Goal: Transaction & Acquisition: Purchase product/service

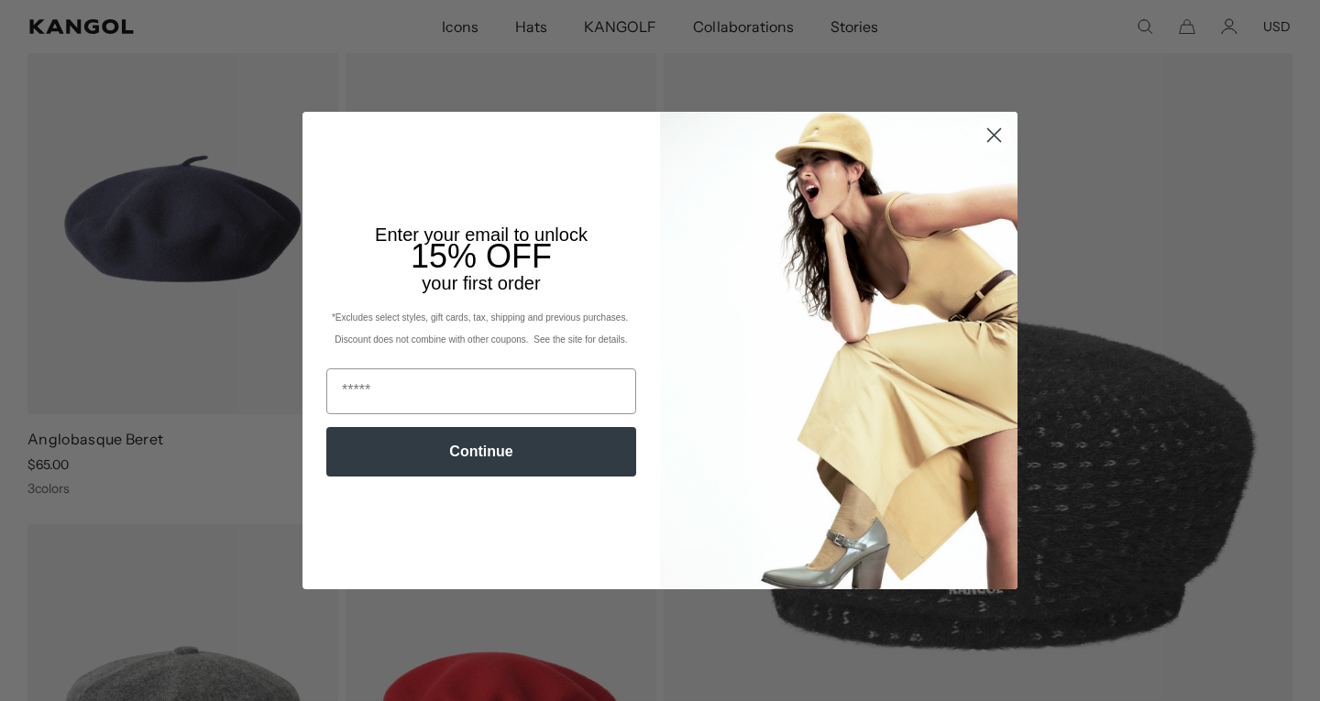
click at [977, 221] on img "POPUP Form" at bounding box center [838, 350] width 357 height 477
click at [986, 141] on circle "Close dialog" at bounding box center [994, 135] width 30 height 30
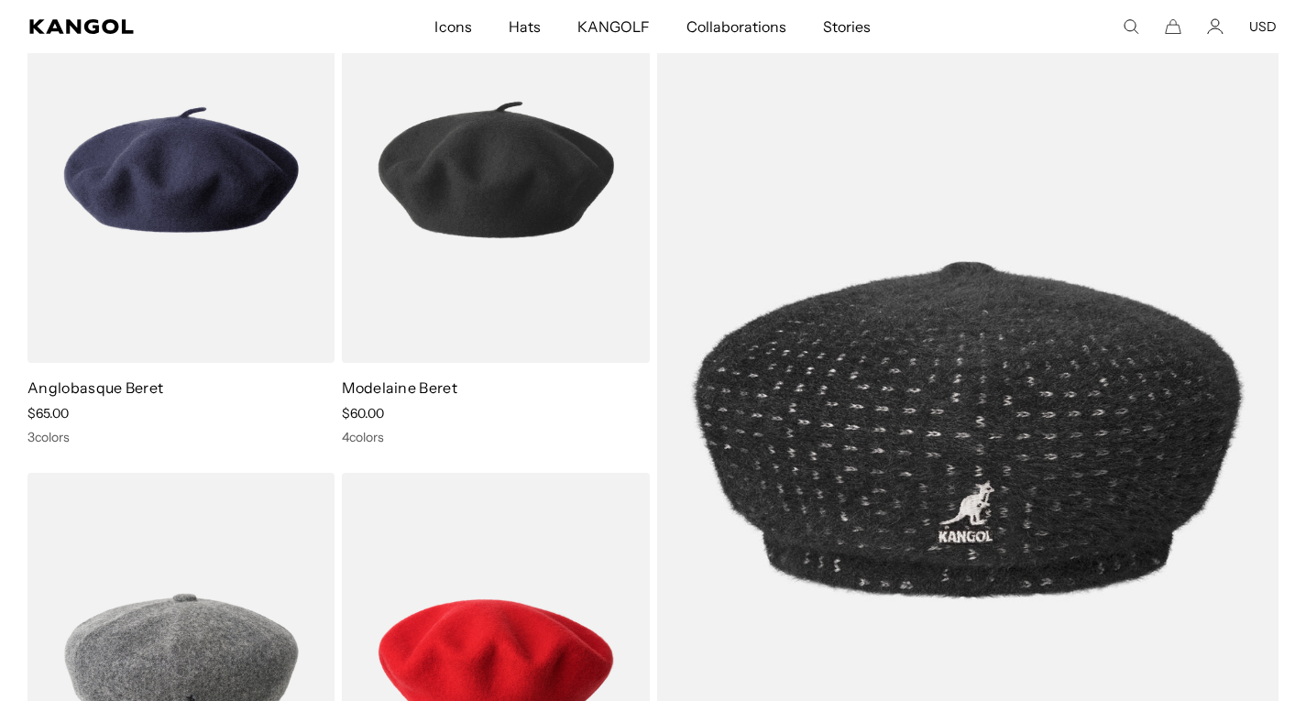
click at [1263, 26] on button "USD" at bounding box center [1262, 26] width 27 height 16
click at [1266, 23] on button "USD" at bounding box center [1262, 26] width 27 height 16
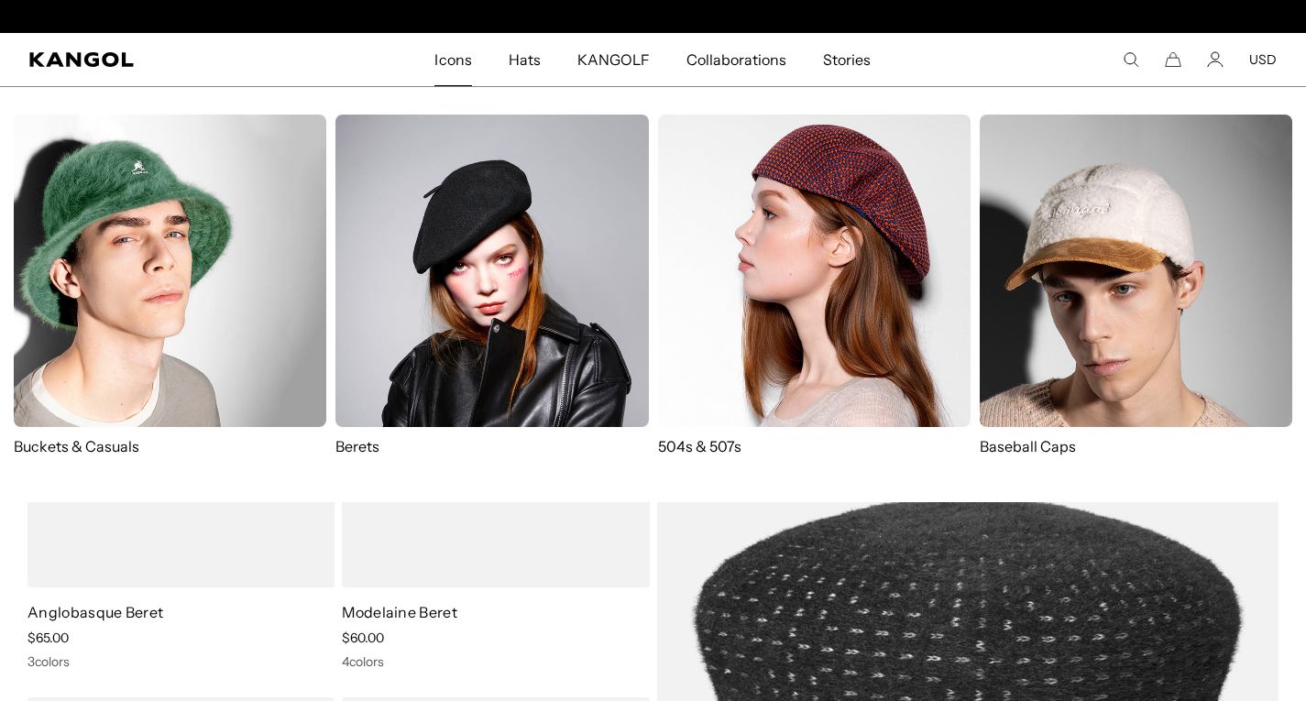
scroll to position [0, 378]
click at [450, 264] on img at bounding box center [491, 271] width 313 height 313
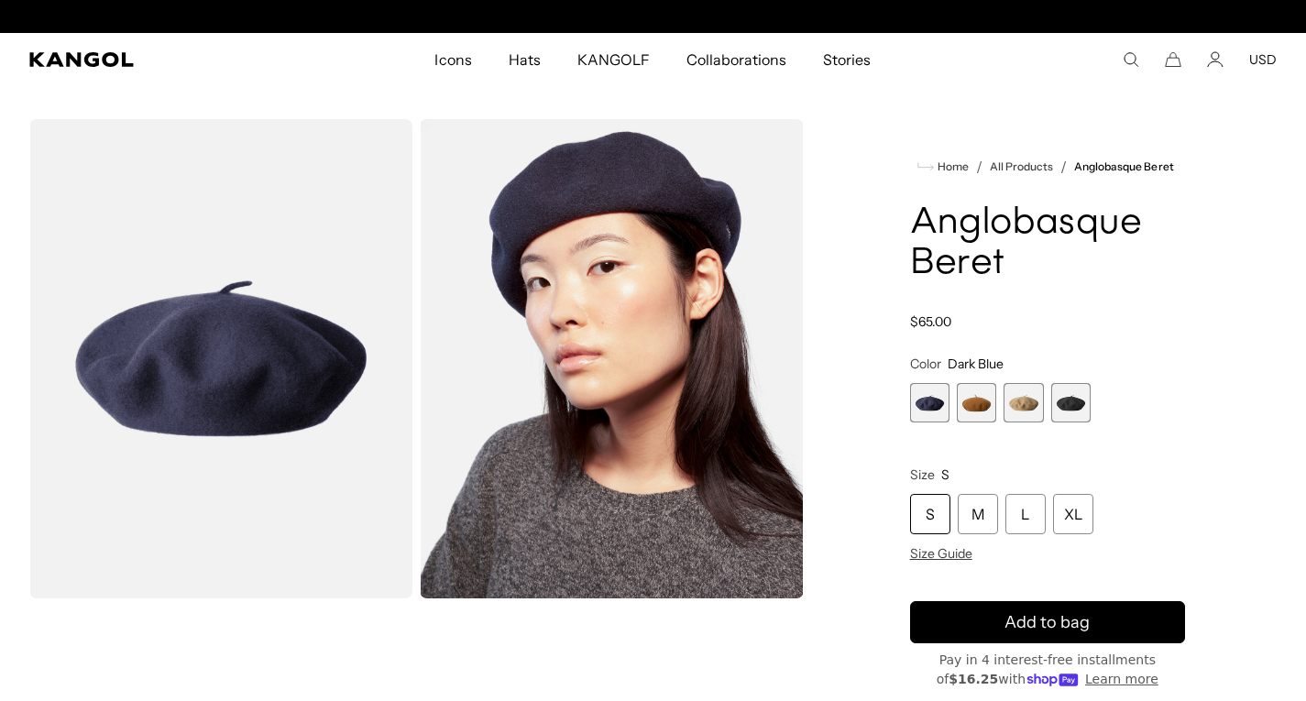
scroll to position [0, 378]
click at [1064, 402] on span "4 of 4" at bounding box center [1070, 402] width 39 height 39
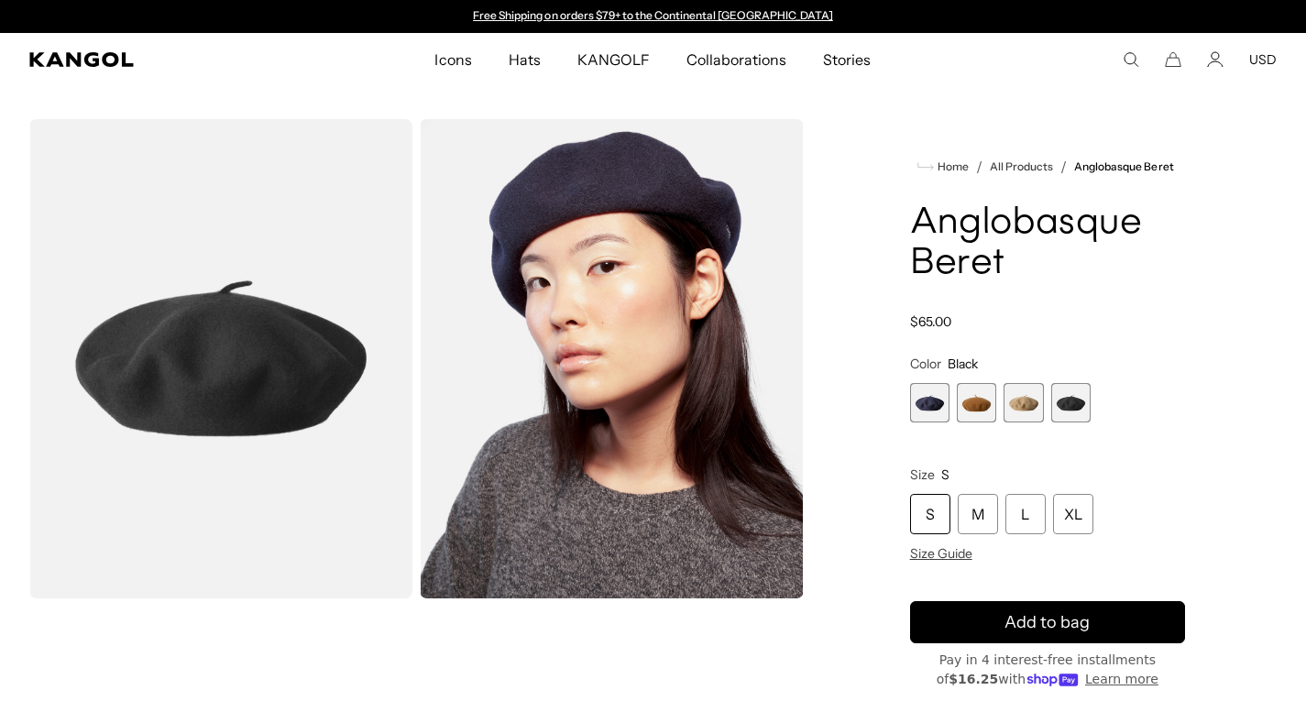
click at [1017, 401] on span "3 of 4" at bounding box center [1023, 402] width 39 height 39
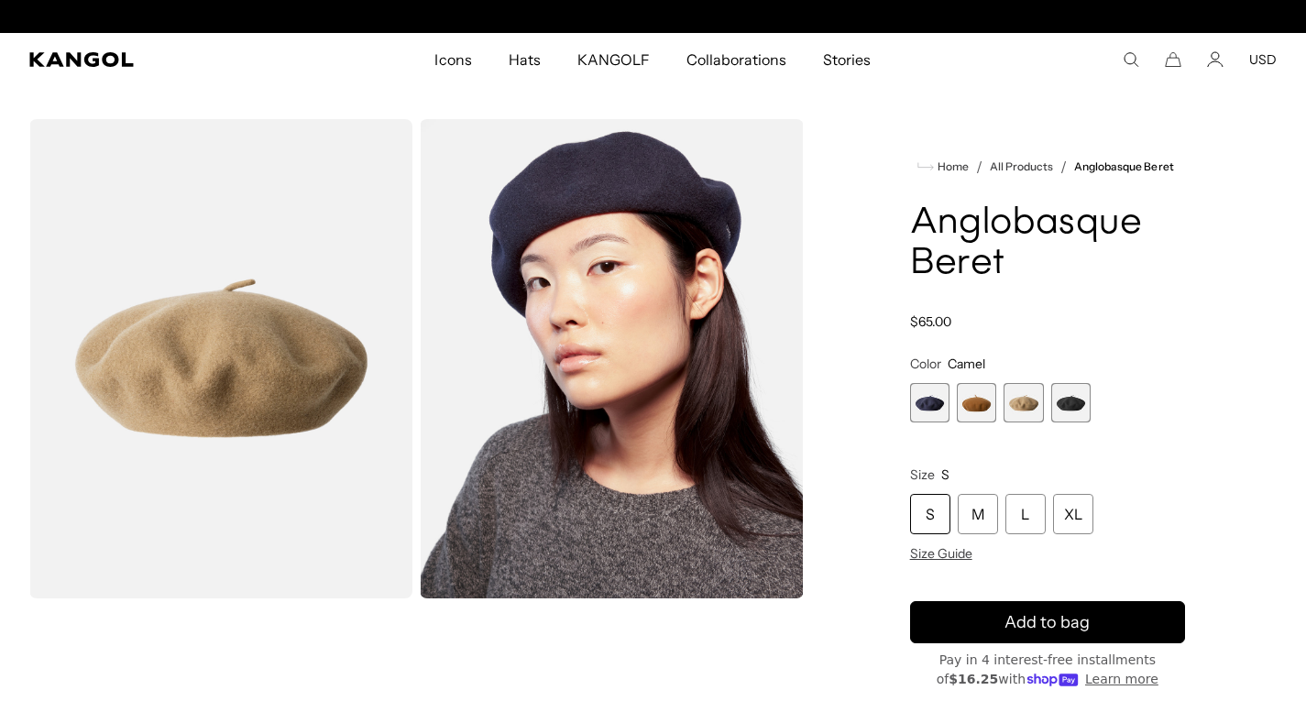
click at [981, 403] on span "2 of 4" at bounding box center [976, 402] width 39 height 39
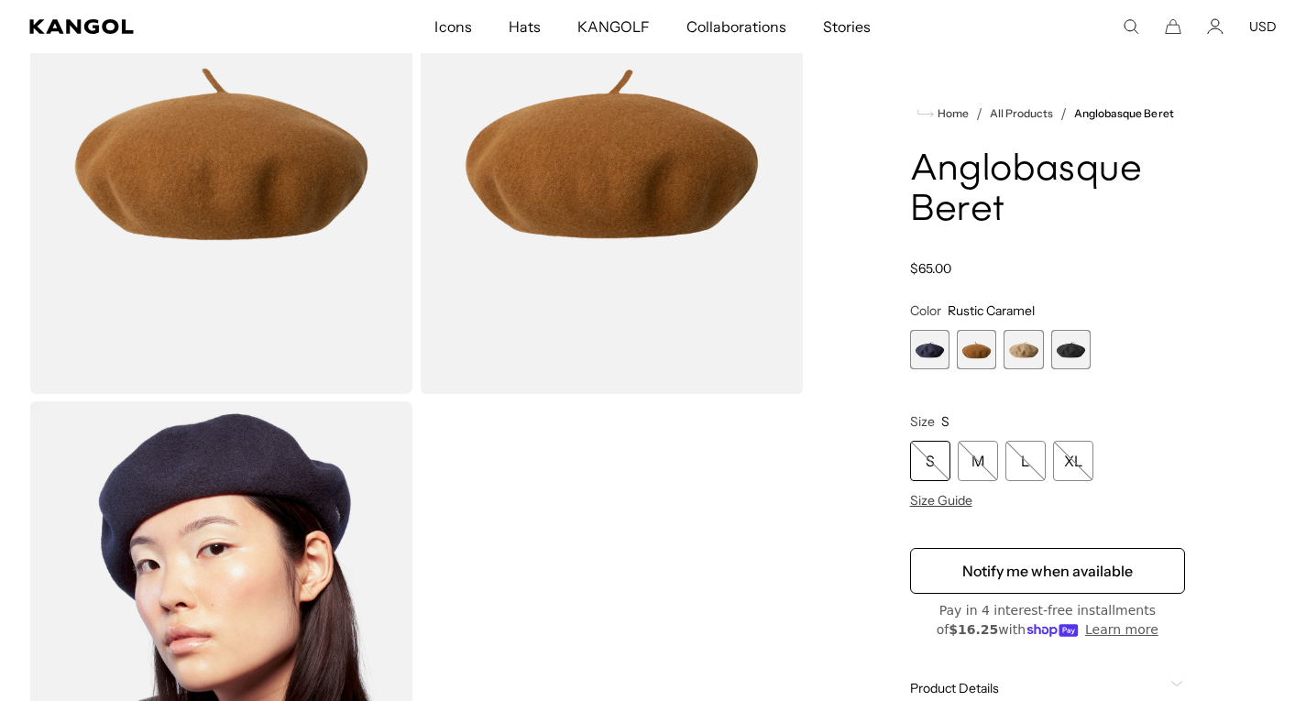
click at [929, 361] on span "1 of 4" at bounding box center [929, 349] width 39 height 39
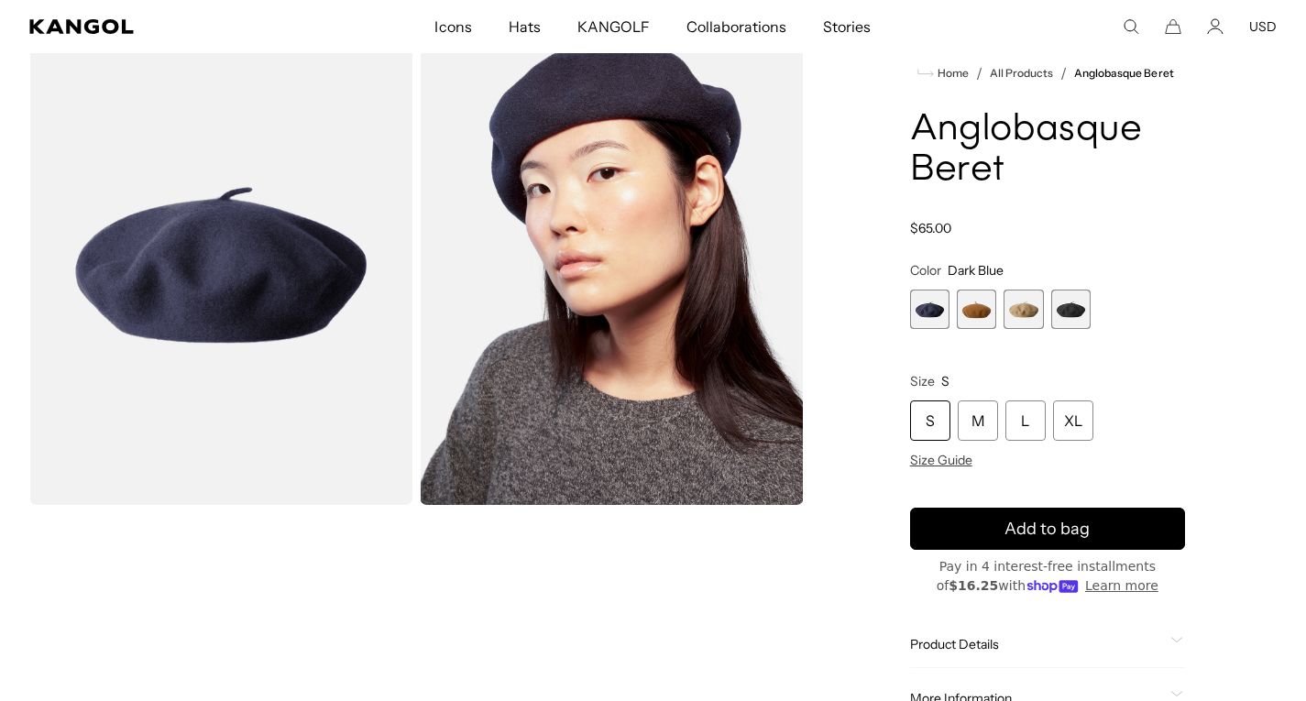
scroll to position [93, 0]
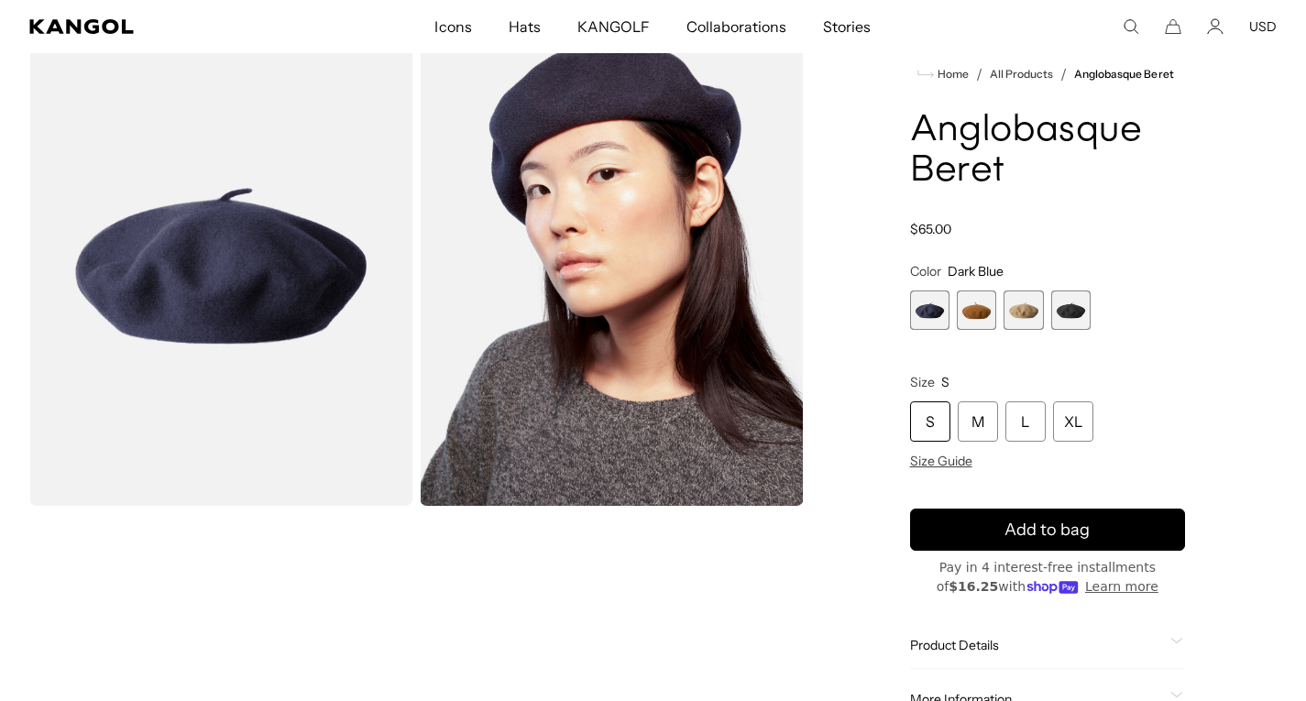
click at [1067, 303] on span "4 of 4" at bounding box center [1070, 310] width 39 height 39
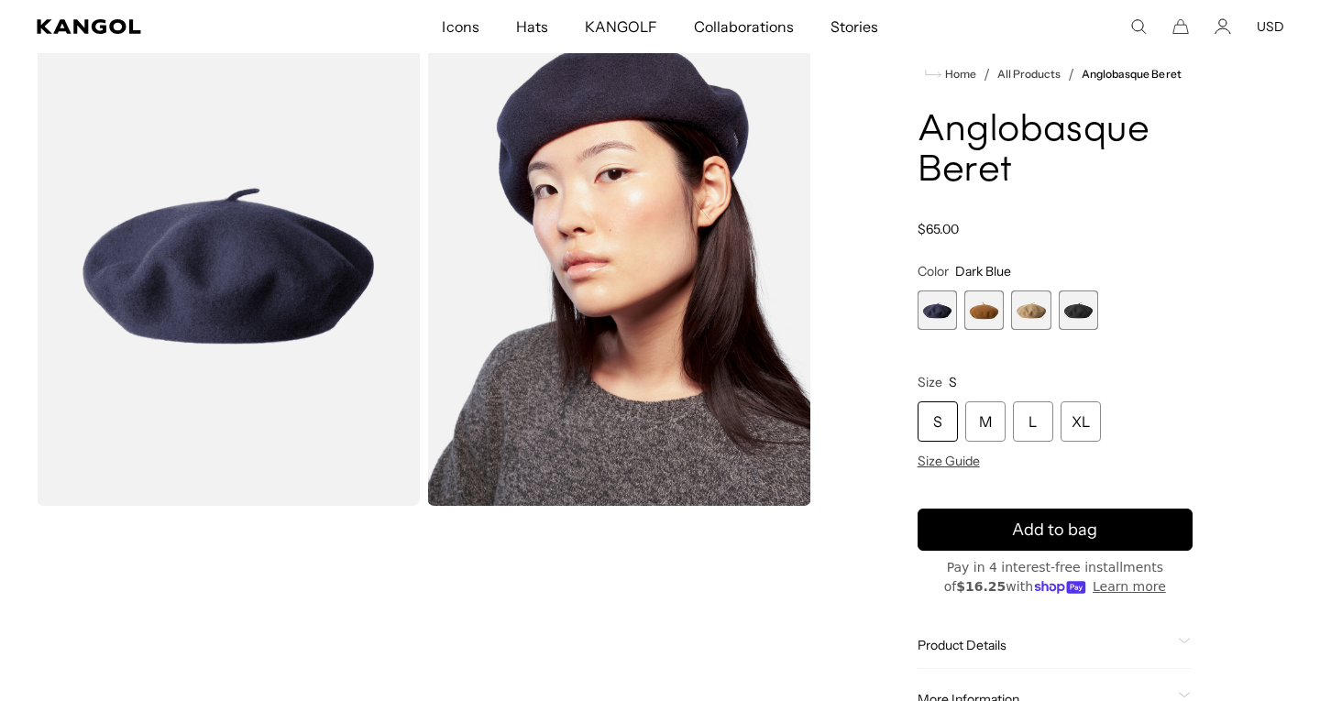
scroll to position [0, 378]
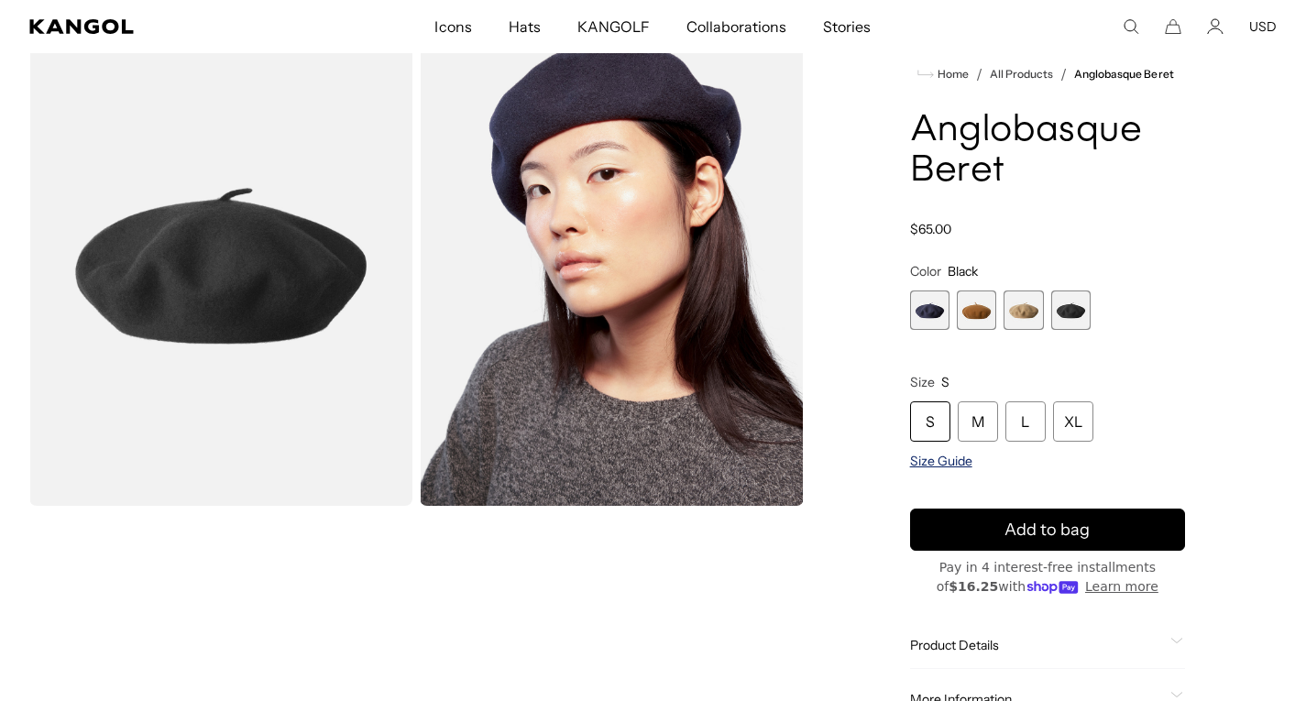
click at [918, 459] on span "Size Guide" at bounding box center [941, 461] width 62 height 16
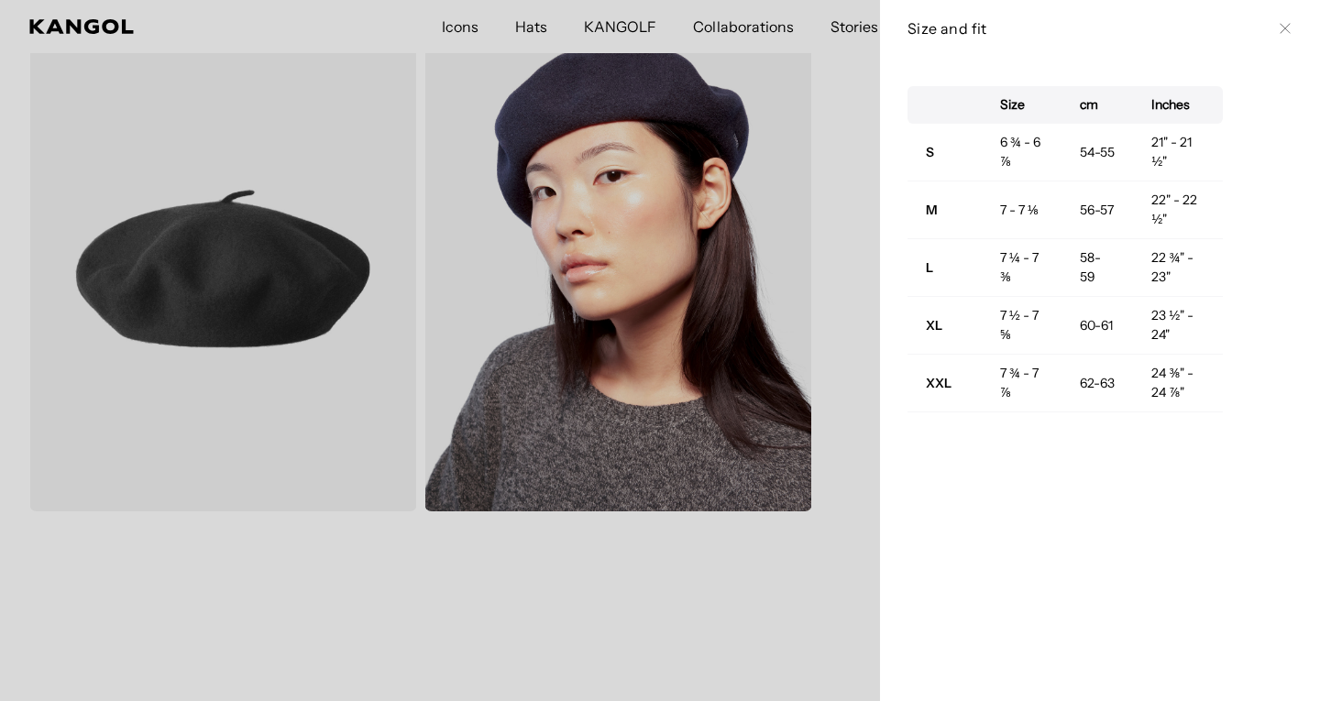
click at [1280, 26] on icon at bounding box center [1285, 28] width 11 height 11
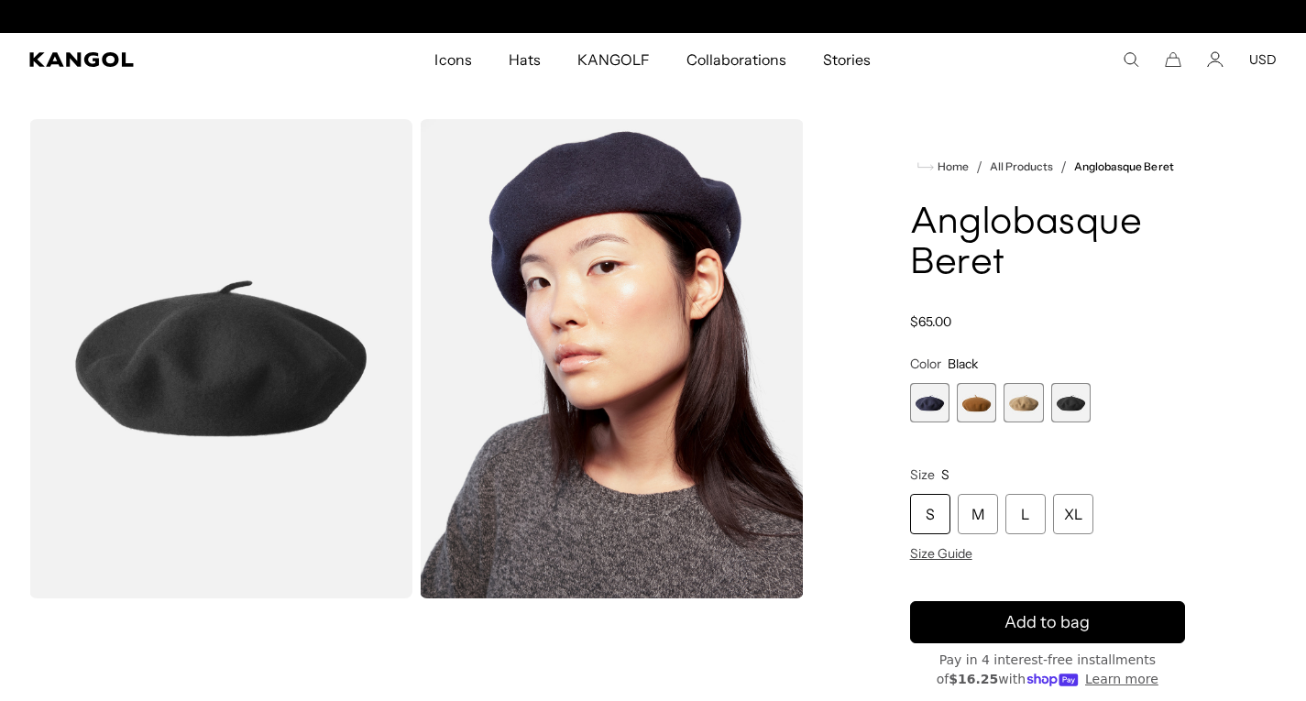
scroll to position [0, 0]
click at [1075, 412] on span "4 of 4" at bounding box center [1070, 402] width 39 height 39
click at [965, 514] on div "M" at bounding box center [978, 514] width 40 height 40
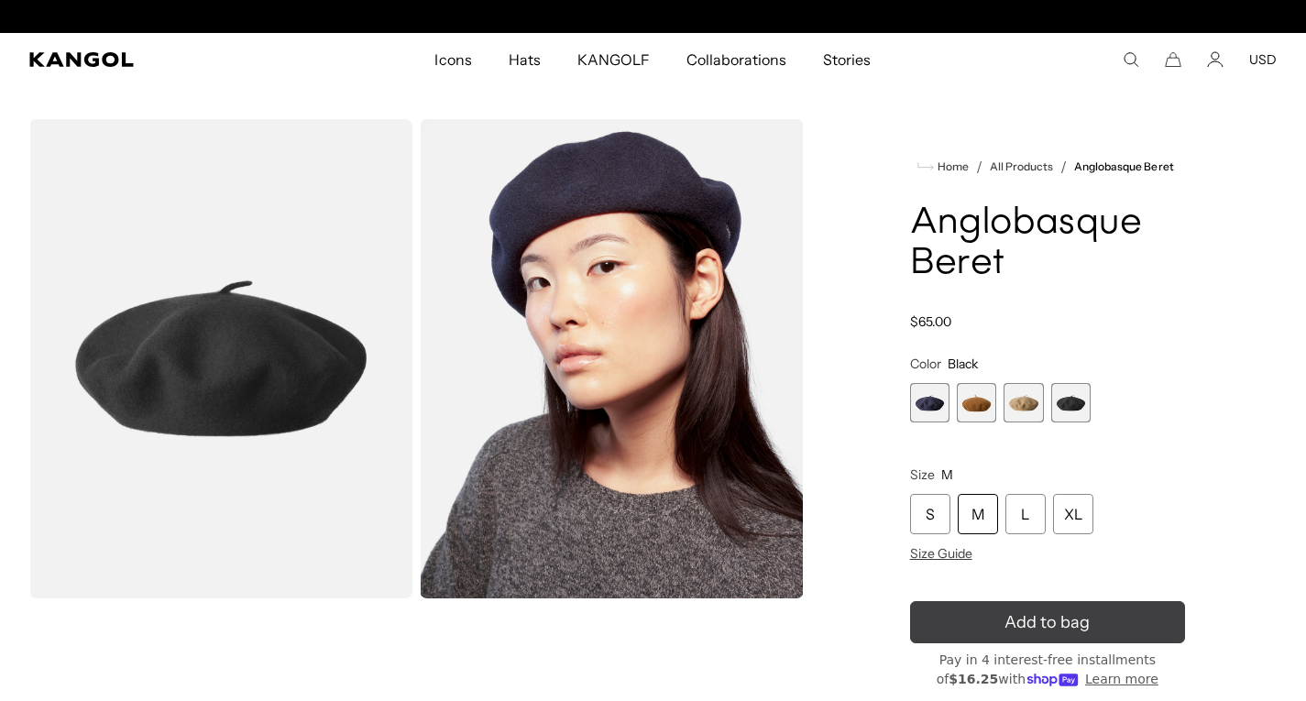
click at [990, 615] on button "Add to bag" at bounding box center [1047, 622] width 275 height 42
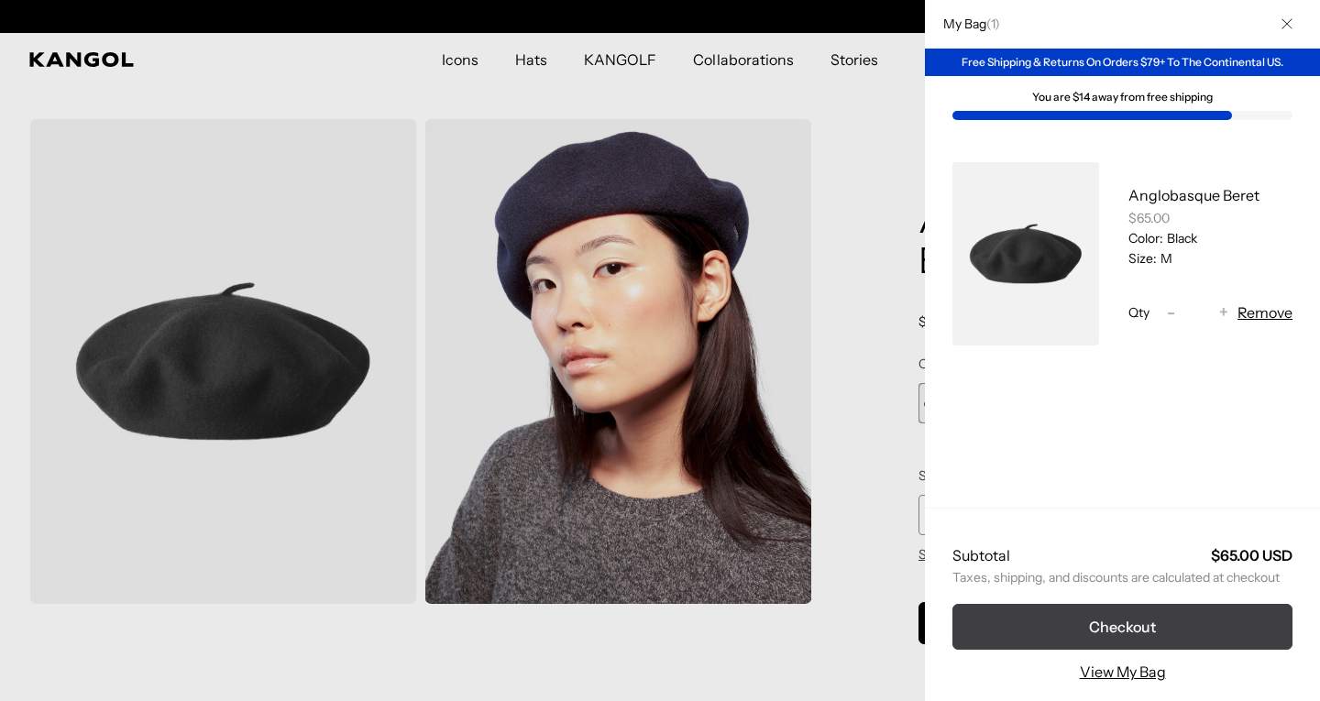
scroll to position [0, 378]
click at [1024, 607] on button "Checkout" at bounding box center [1122, 627] width 340 height 46
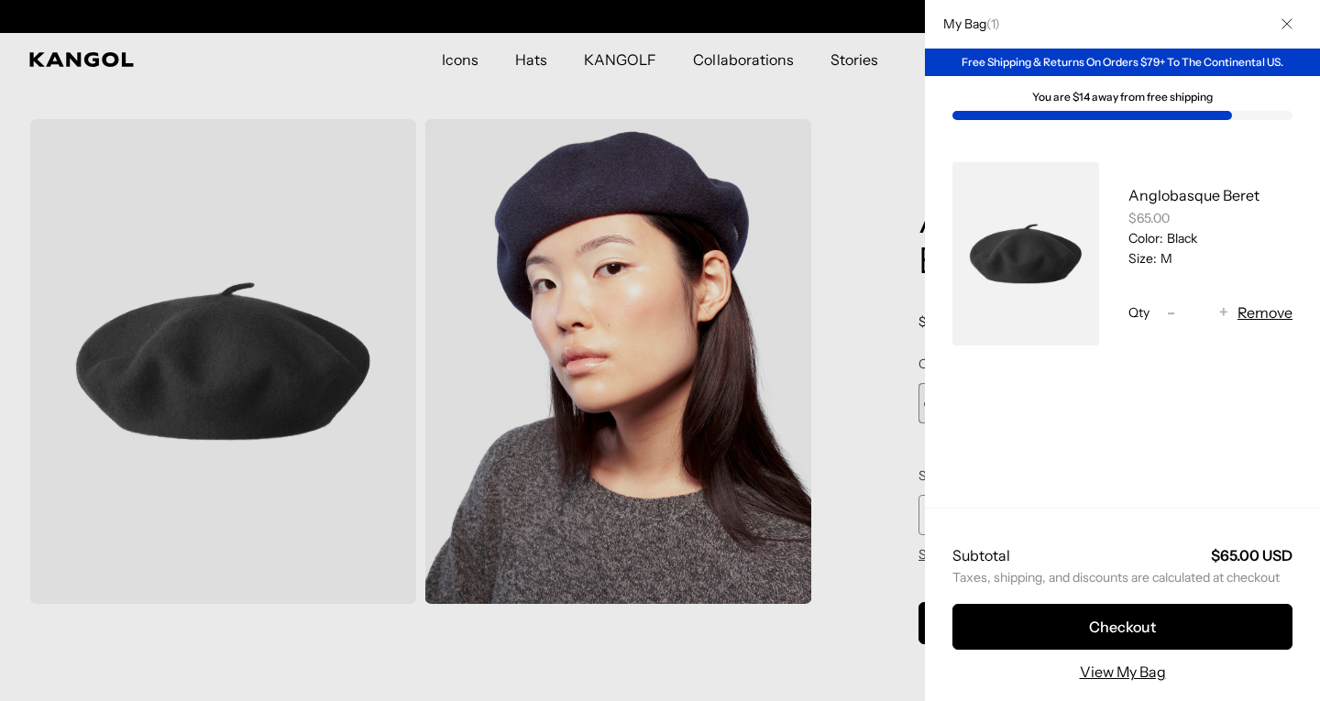
scroll to position [0, 0]
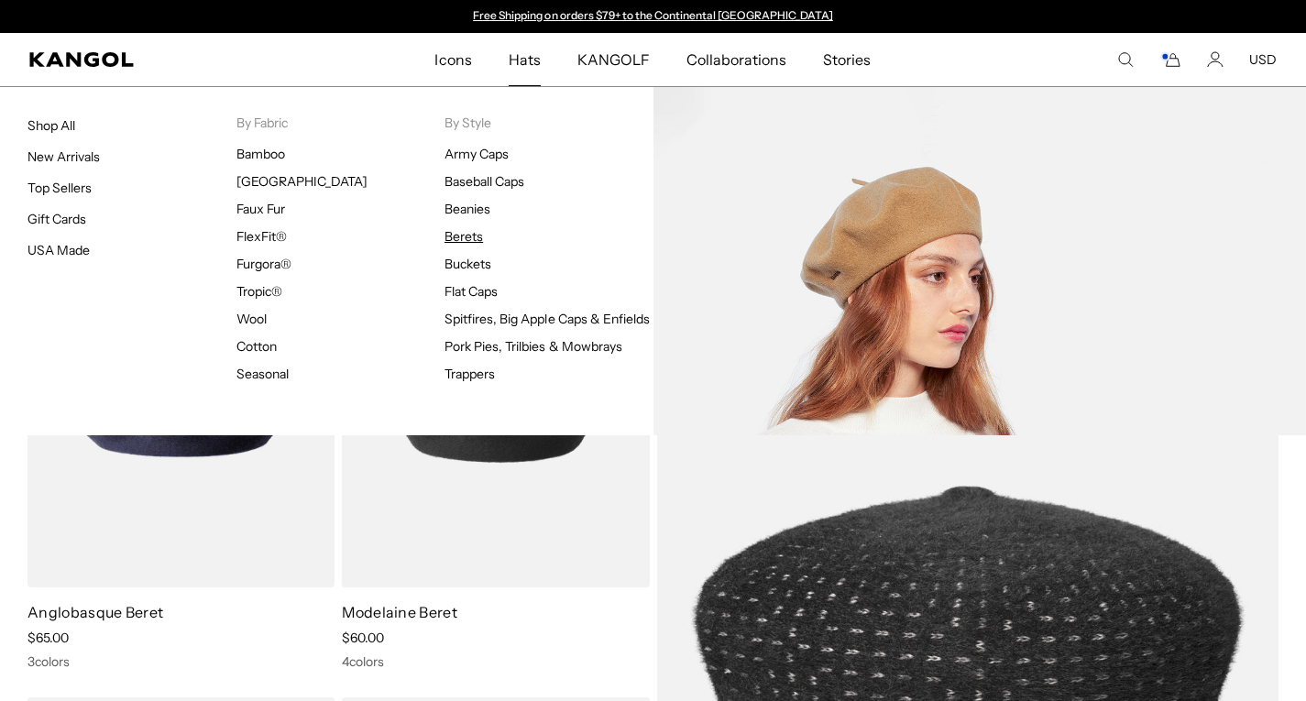
click at [462, 230] on link "Berets" at bounding box center [464, 236] width 38 height 16
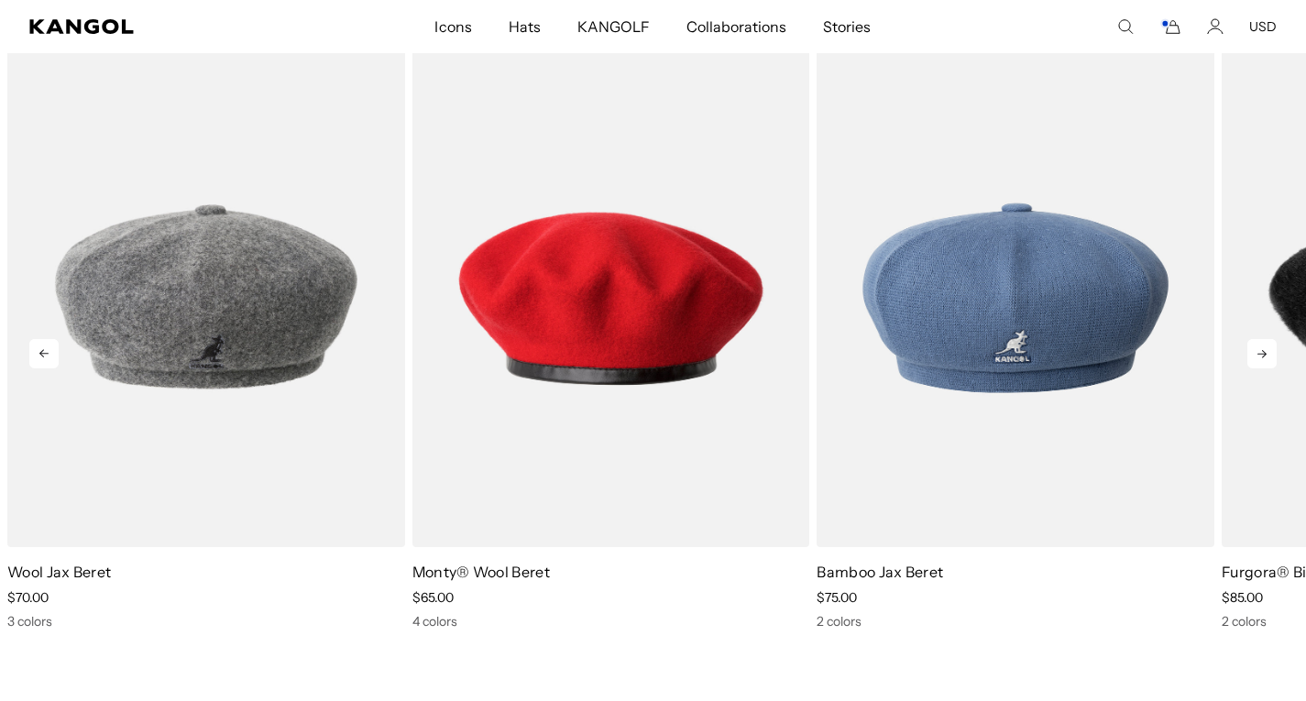
click at [1261, 342] on icon at bounding box center [1261, 353] width 29 height 29
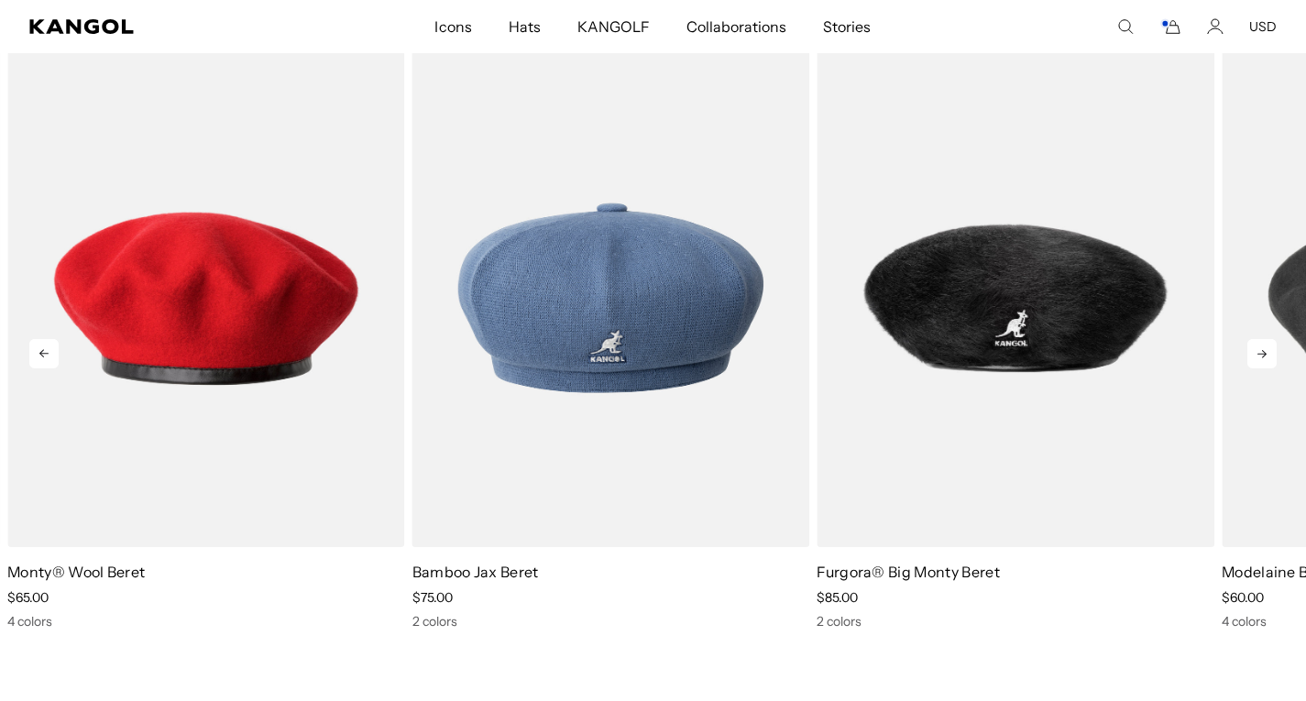
click at [1260, 348] on icon at bounding box center [1261, 353] width 29 height 29
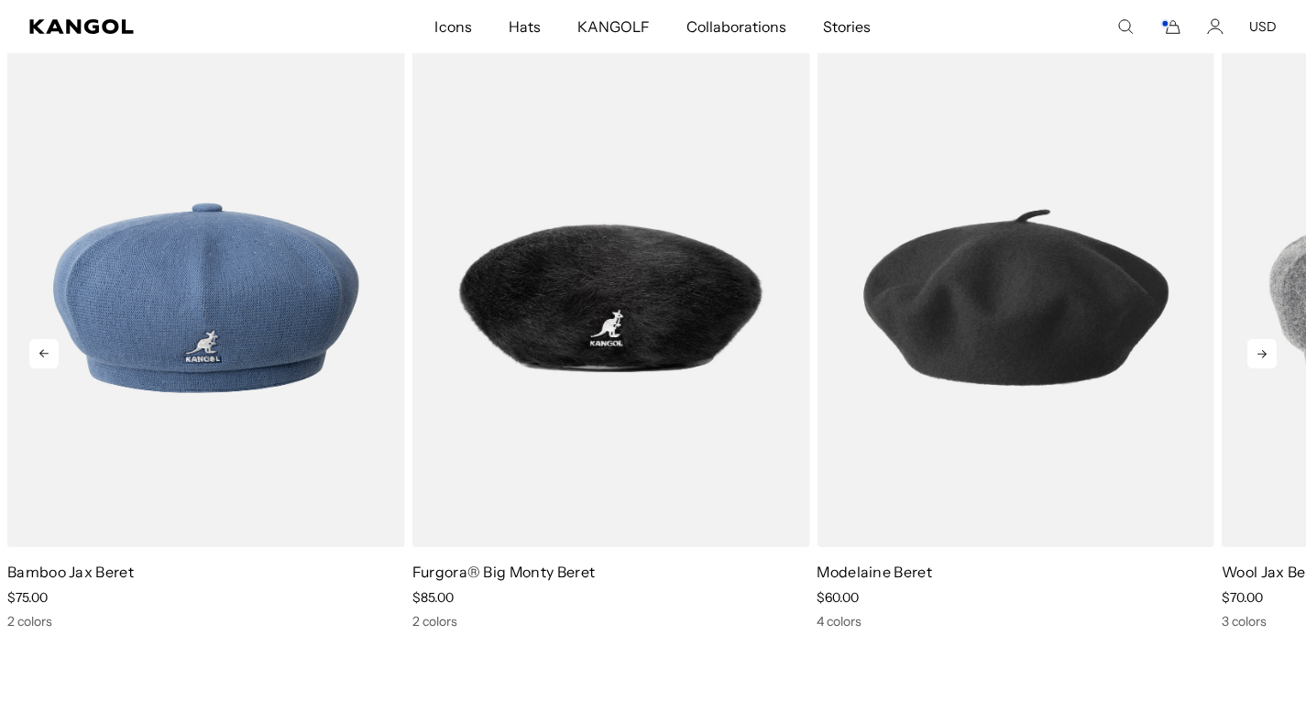
click at [1260, 348] on icon at bounding box center [1261, 353] width 29 height 29
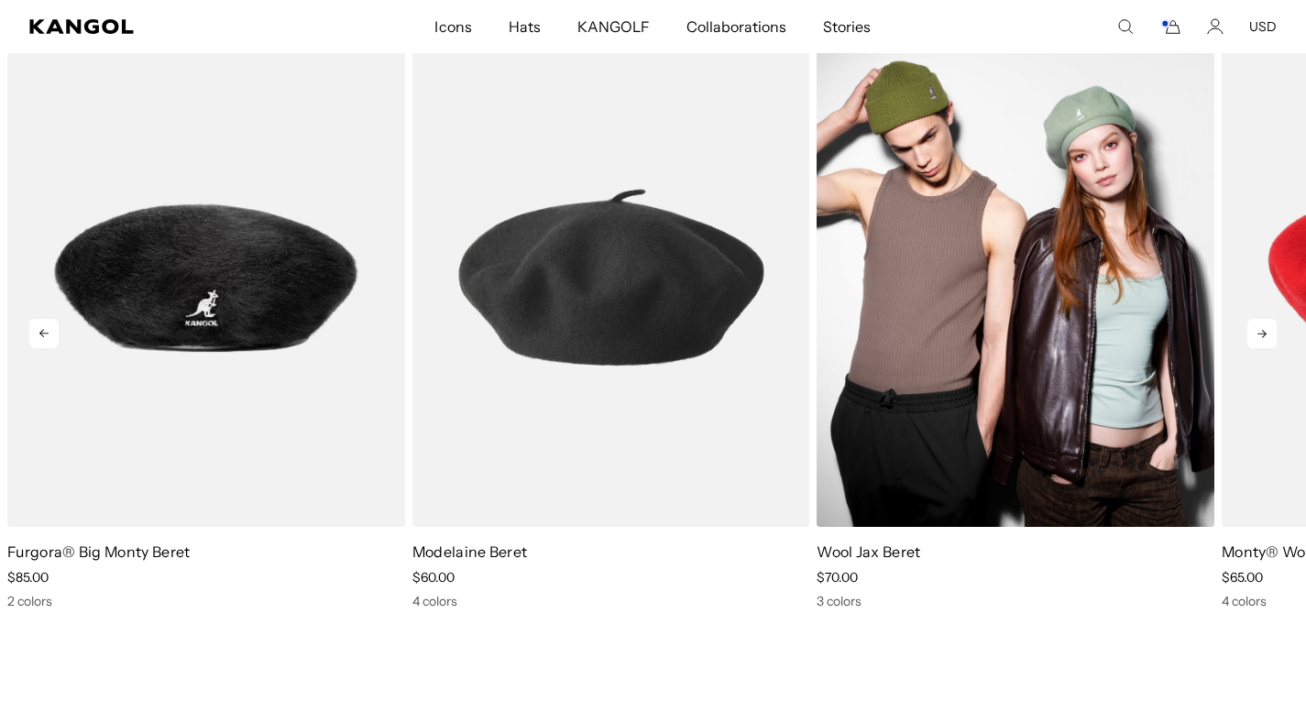
scroll to position [2365, 0]
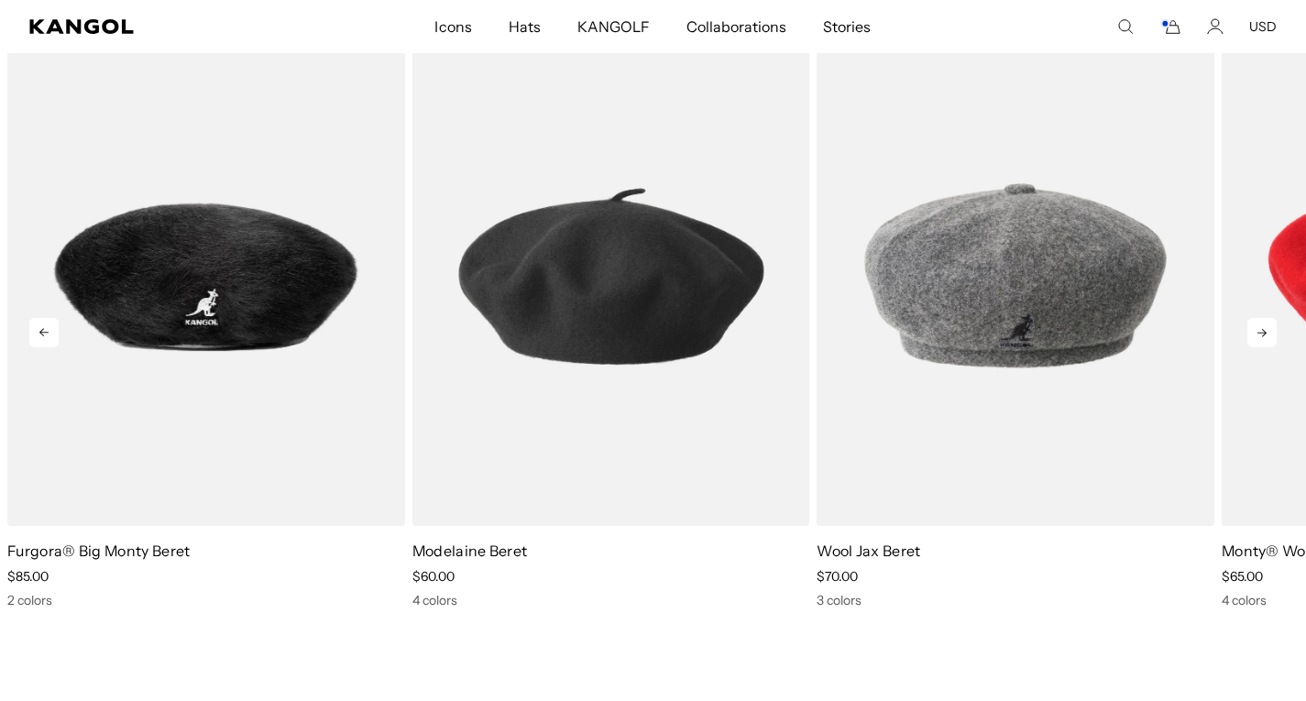
click at [1253, 332] on icon at bounding box center [1261, 332] width 29 height 29
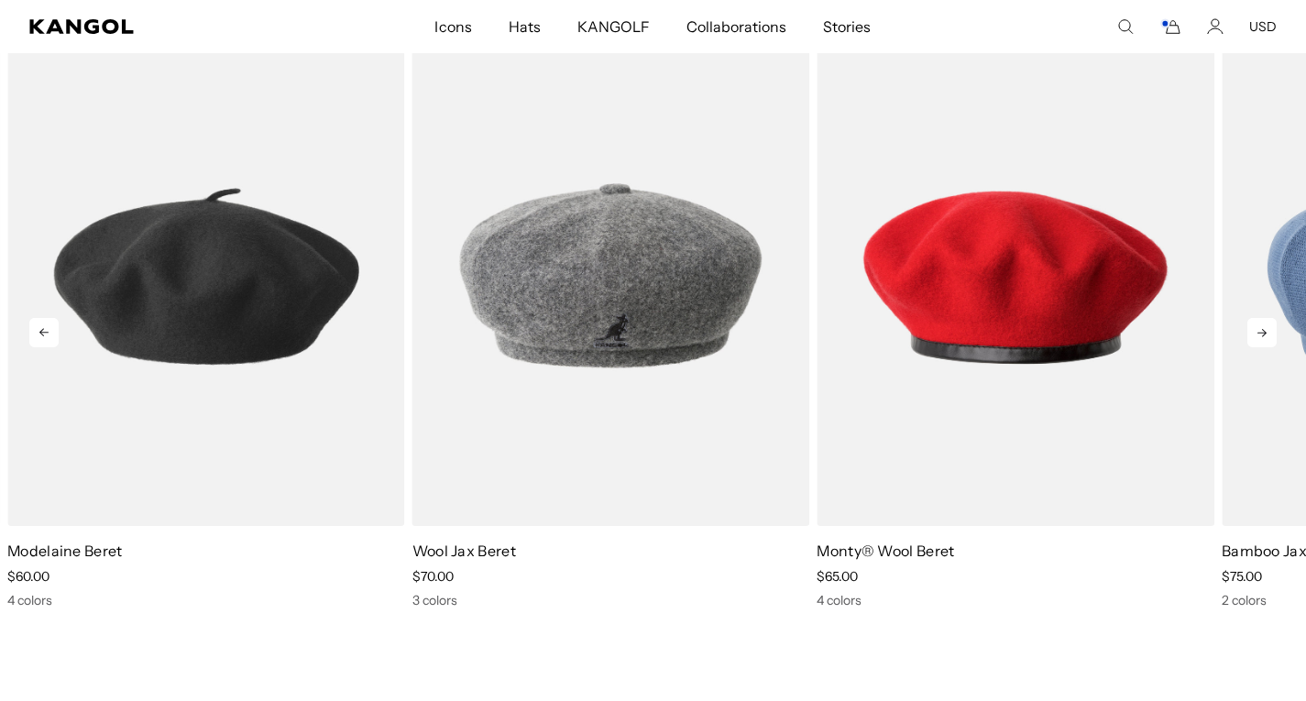
click at [1253, 332] on icon at bounding box center [1261, 332] width 29 height 29
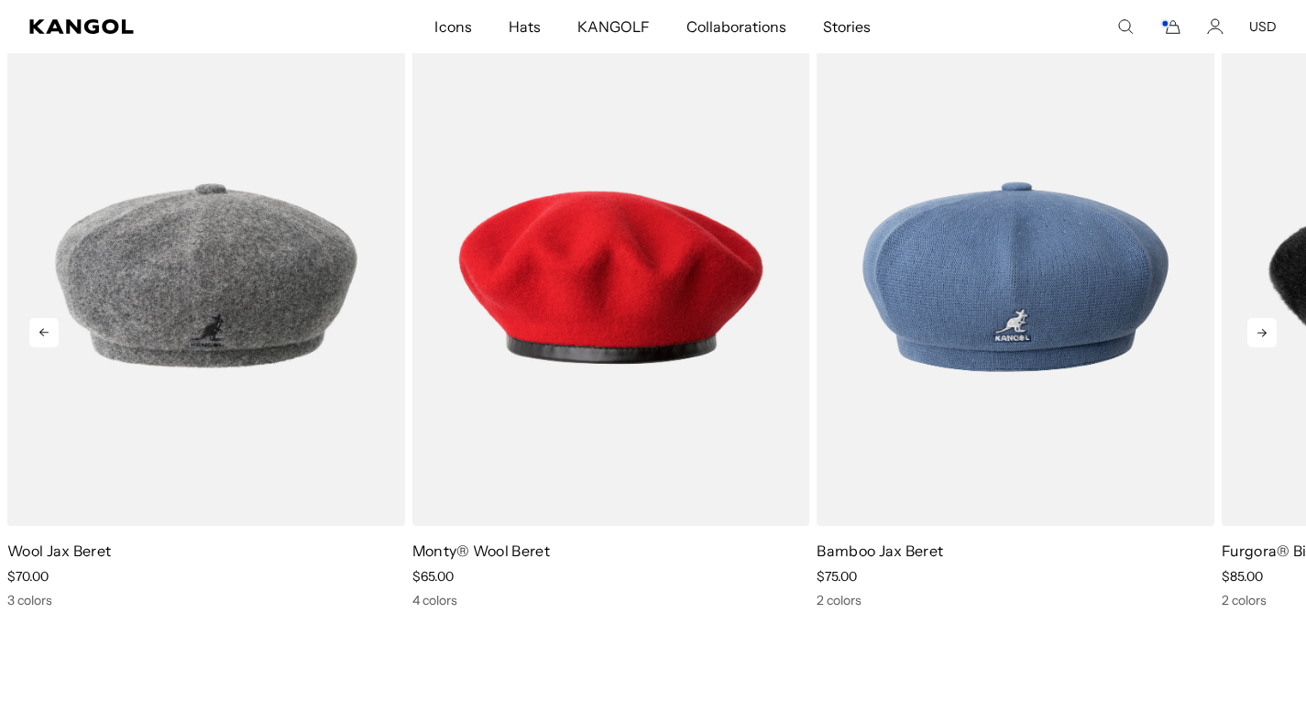
scroll to position [0, 378]
click at [1253, 332] on icon at bounding box center [1261, 332] width 29 height 29
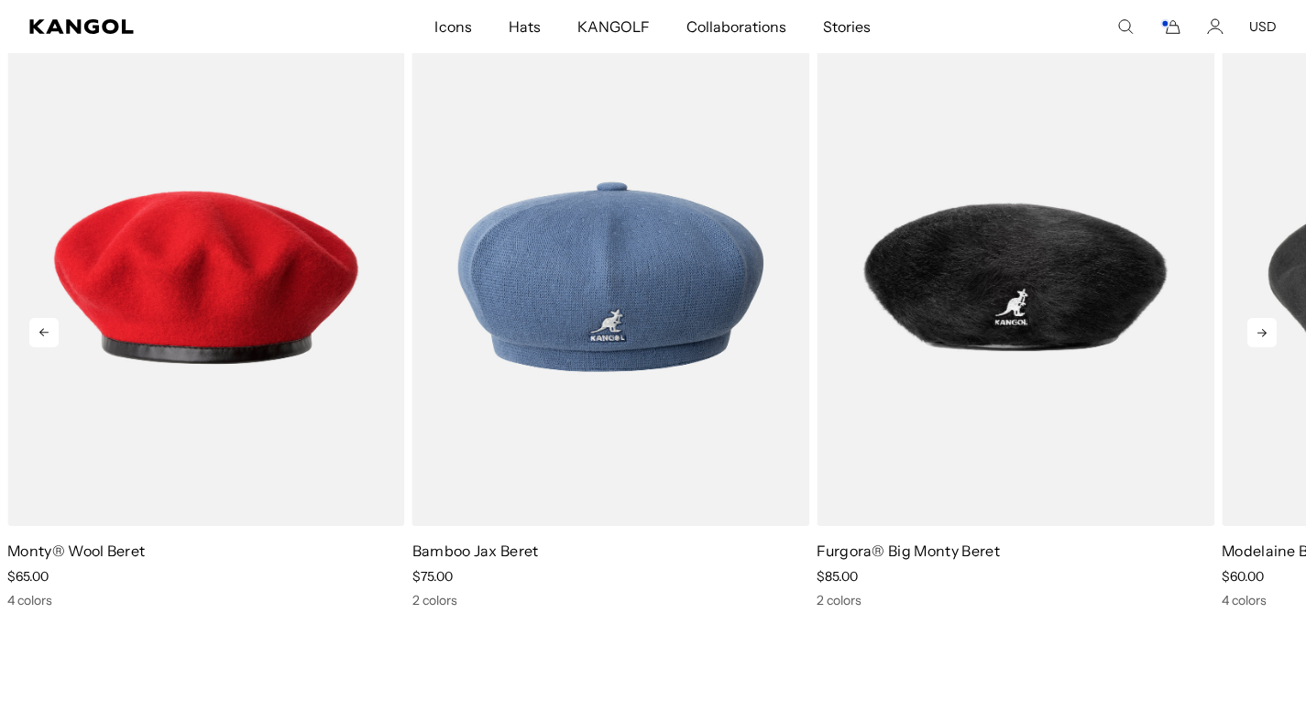
click at [1253, 332] on icon at bounding box center [1261, 332] width 29 height 29
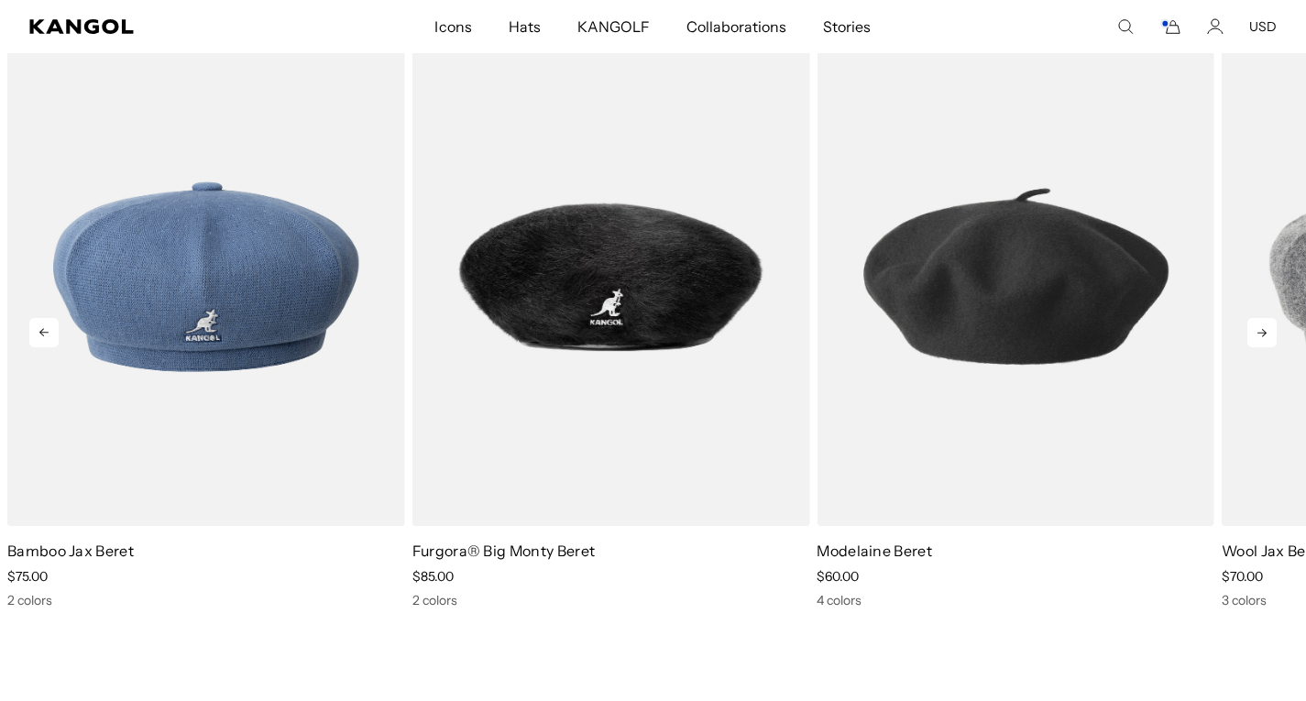
click at [1253, 332] on icon at bounding box center [1261, 332] width 29 height 29
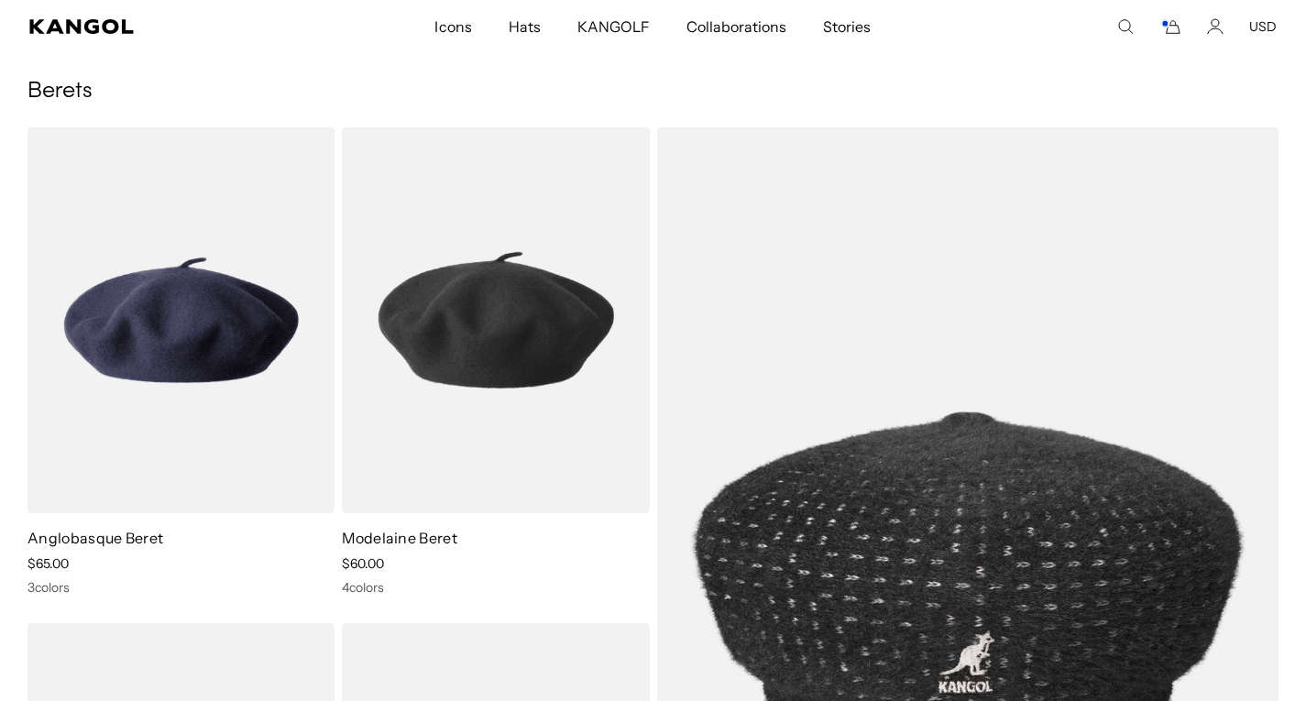
scroll to position [62, 0]
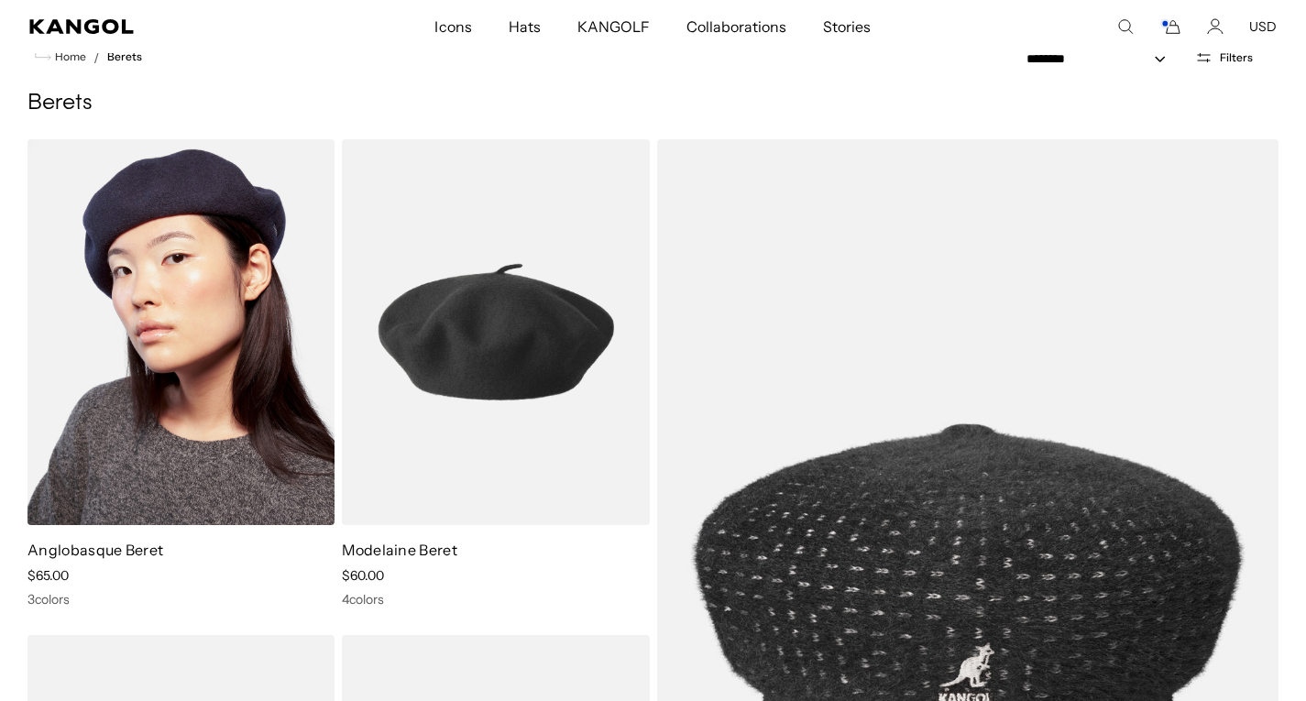
click at [165, 349] on img at bounding box center [180, 332] width 307 height 386
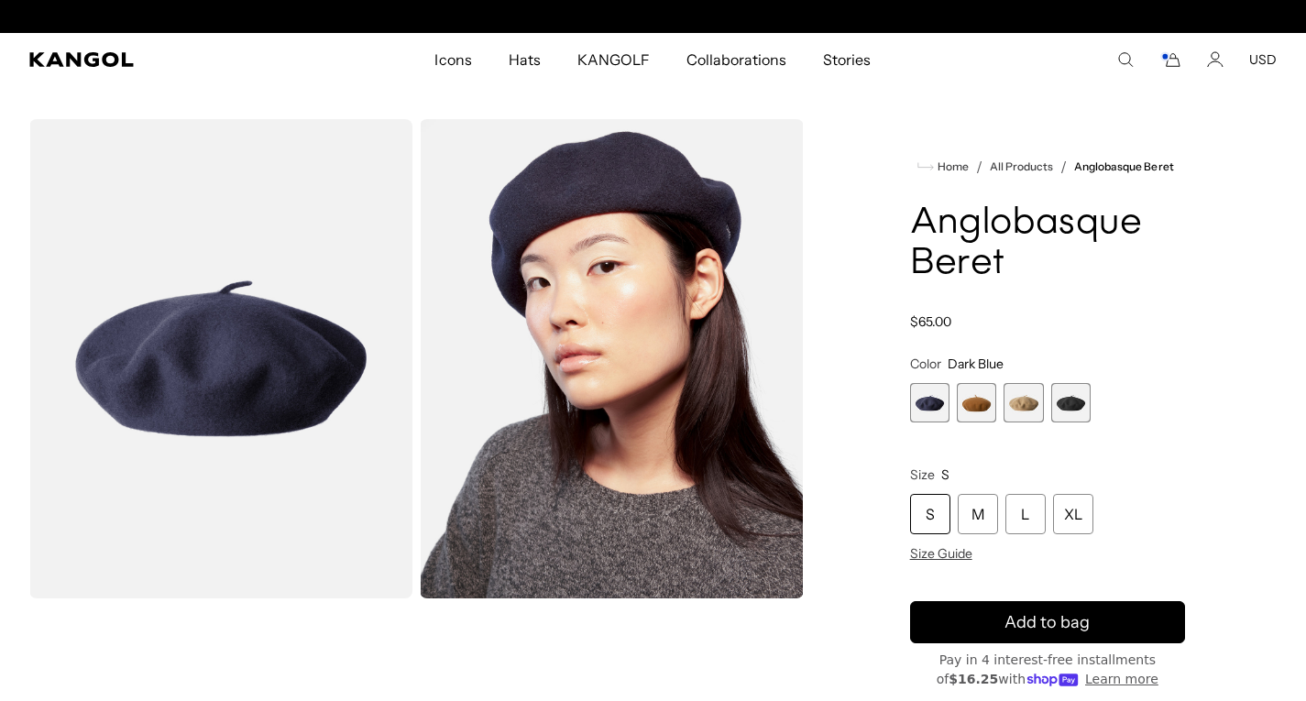
scroll to position [0, 378]
click at [972, 397] on span "2 of 4" at bounding box center [976, 402] width 39 height 39
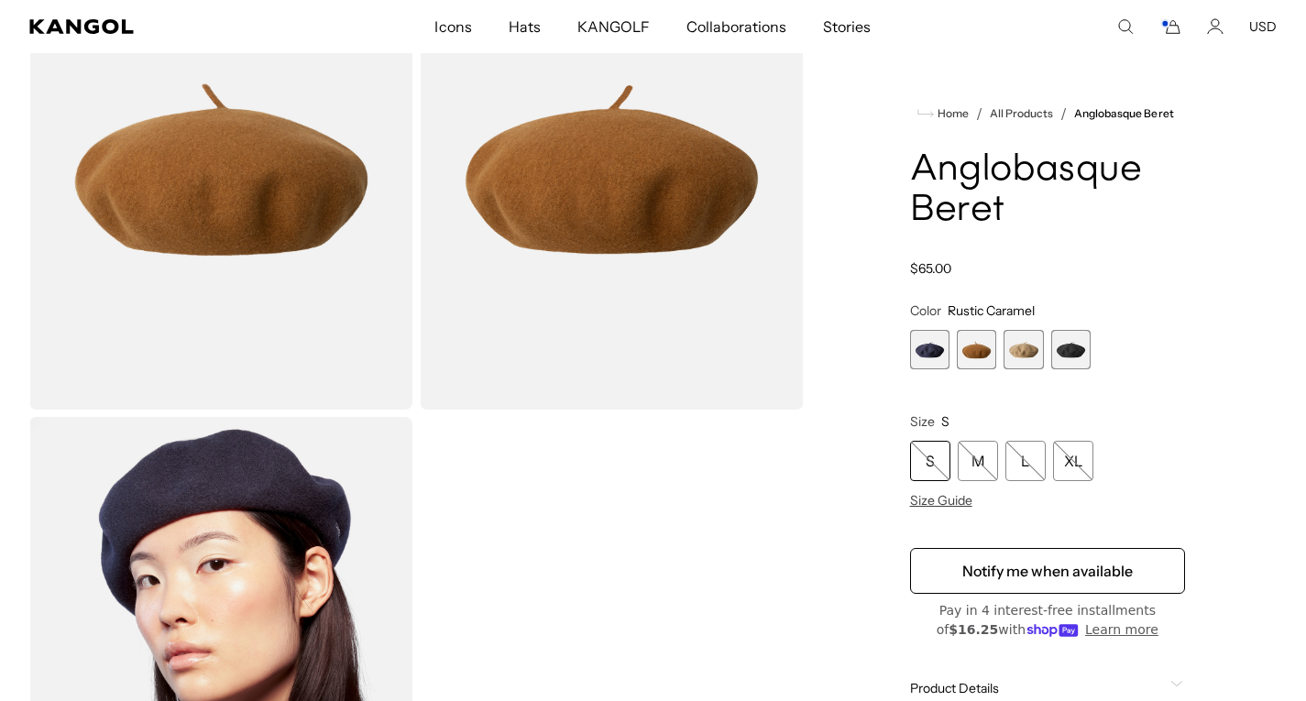
scroll to position [188, 0]
click at [927, 340] on span "1 of 4" at bounding box center [929, 349] width 39 height 39
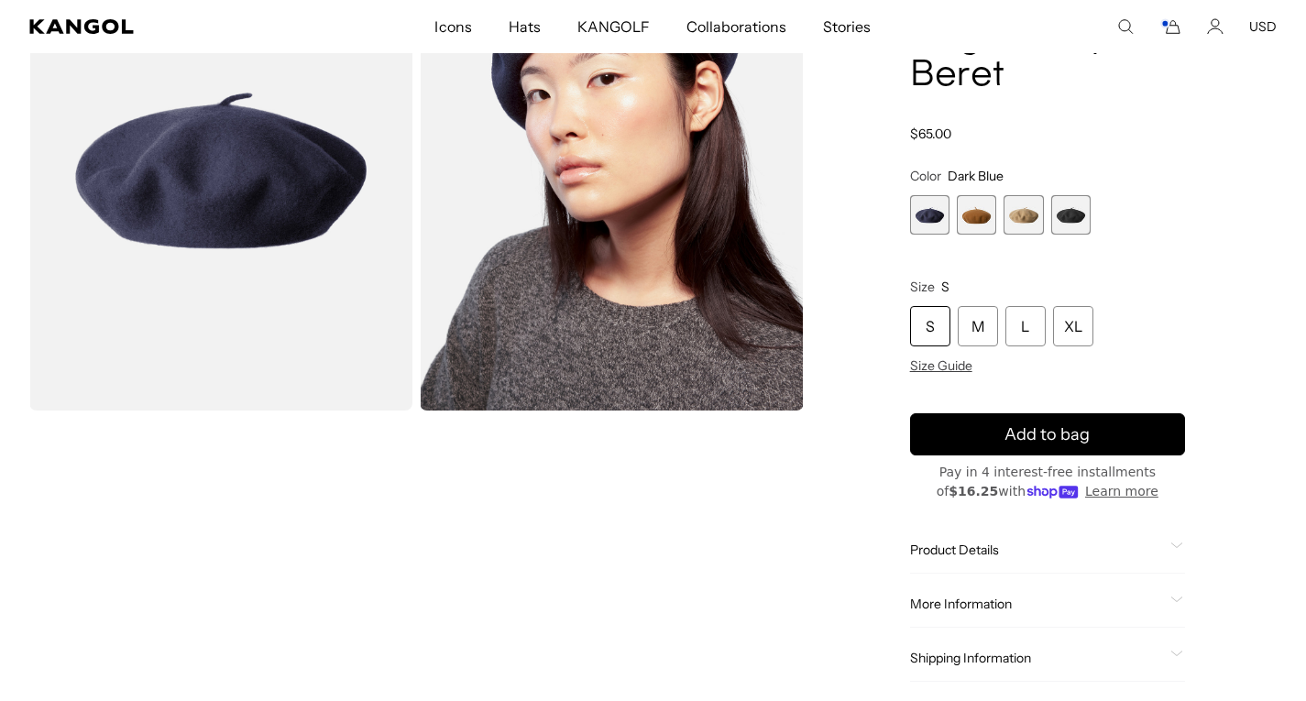
scroll to position [0, 378]
click at [972, 321] on div "M" at bounding box center [978, 326] width 40 height 40
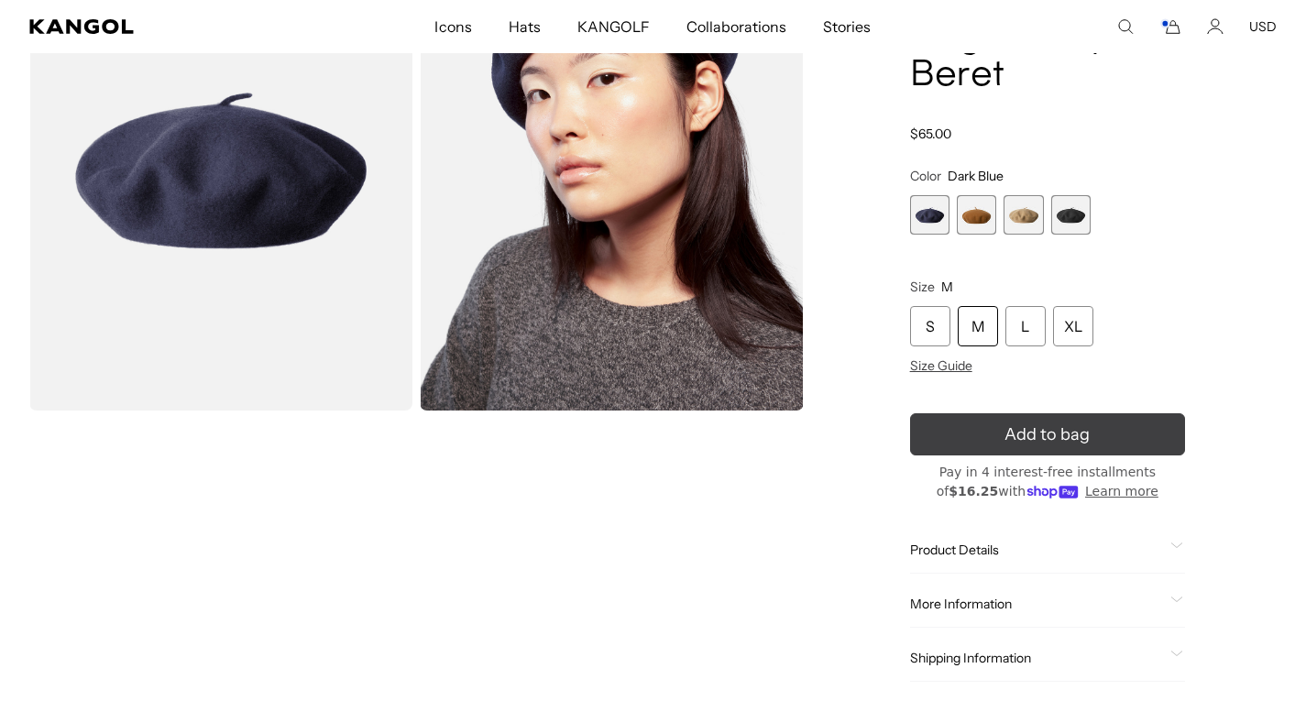
click at [1016, 426] on span "Add to bag" at bounding box center [1047, 435] width 85 height 25
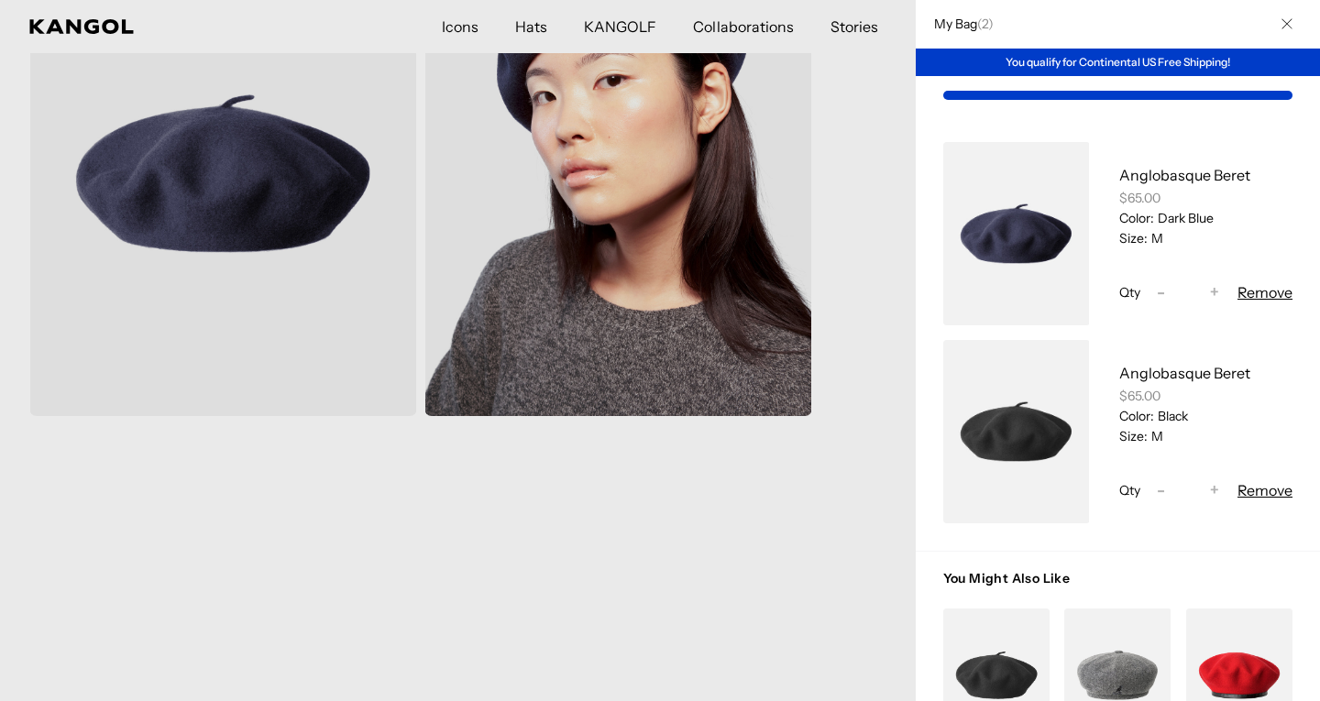
scroll to position [0, 378]
click at [1157, 490] on span "-" at bounding box center [1161, 490] width 8 height 25
type input "*"
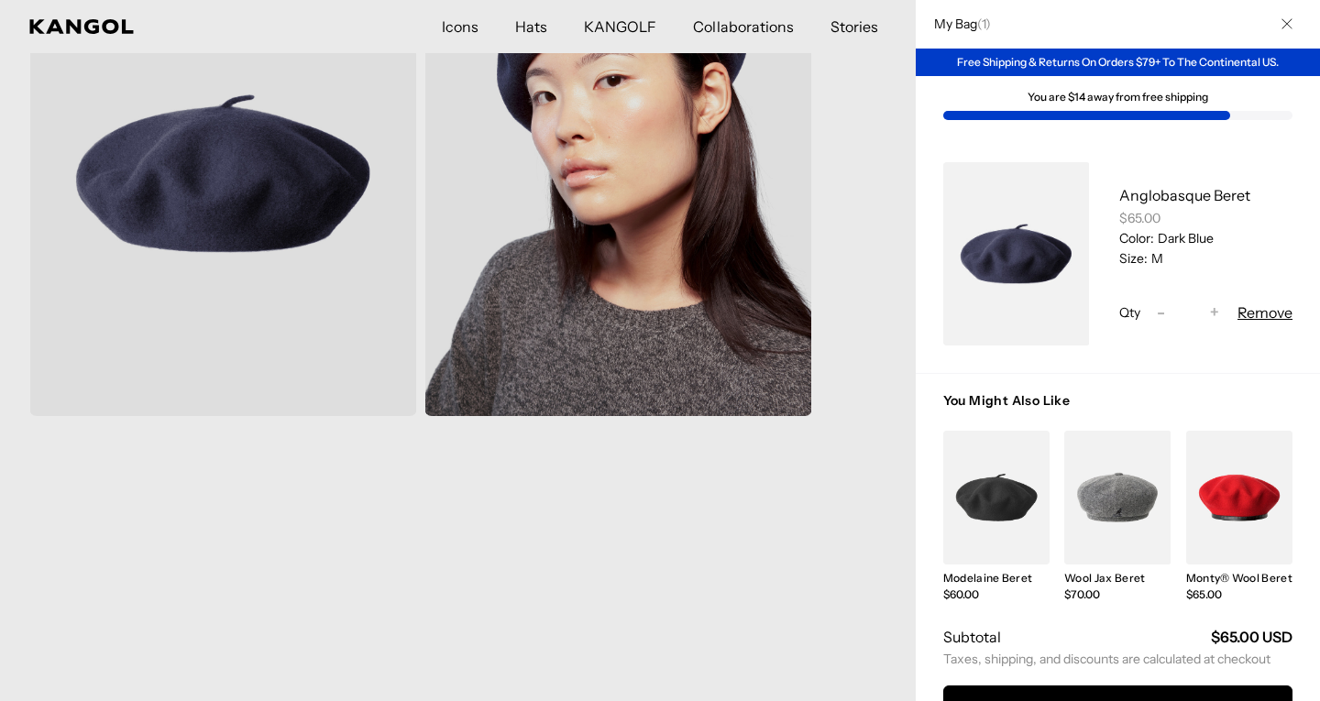
scroll to position [95, 0]
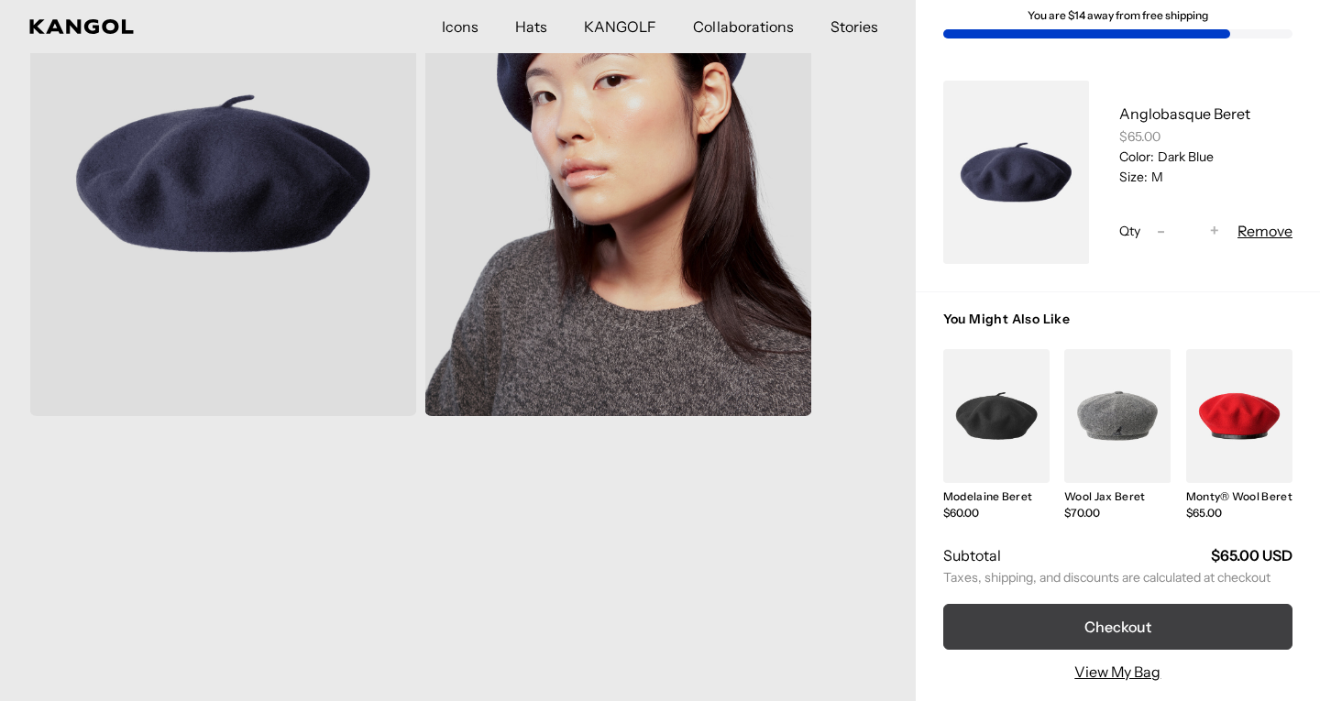
click at [1128, 604] on button "Checkout" at bounding box center [1117, 627] width 349 height 46
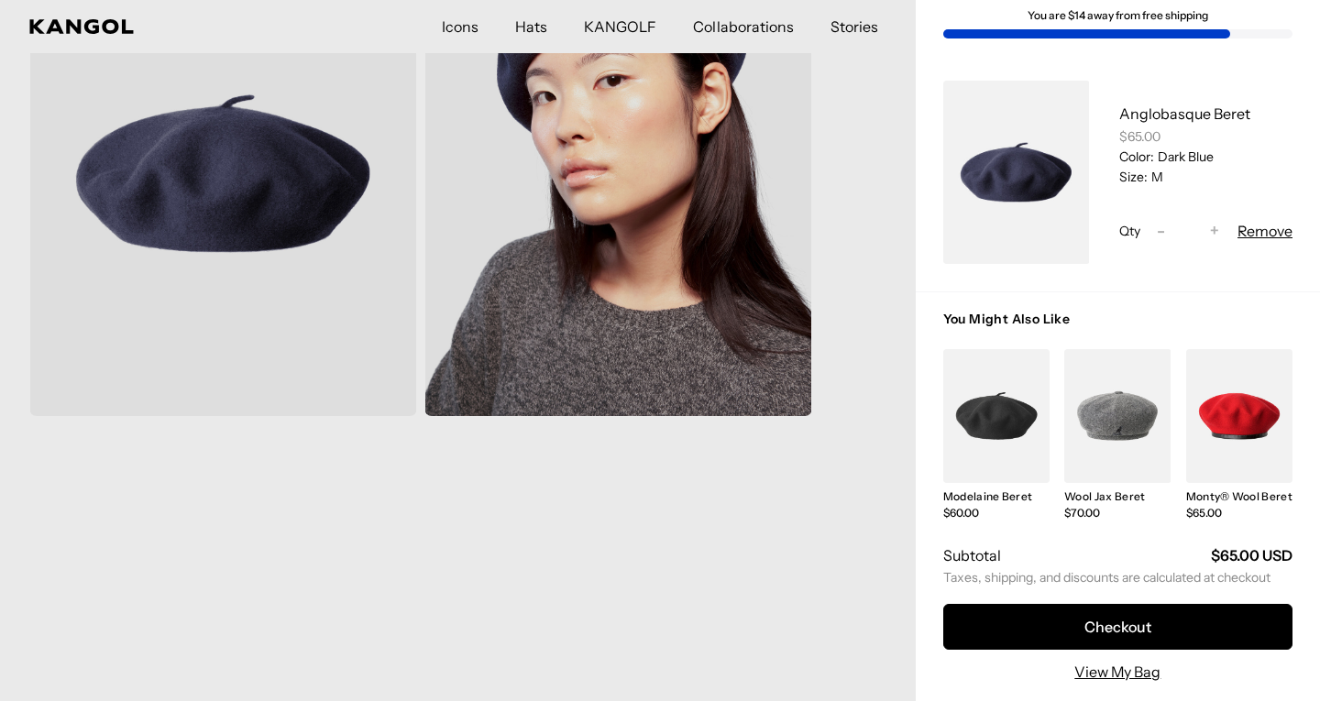
scroll to position [0, 0]
